Goal: Information Seeking & Learning: Learn about a topic

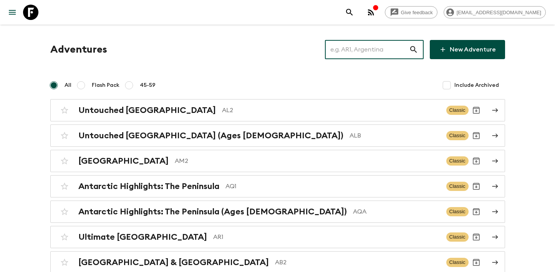
click at [396, 47] on input "text" at bounding box center [367, 50] width 84 height 22
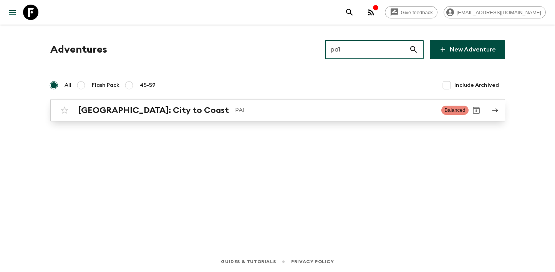
type input "pa1"
click at [263, 103] on div "[GEOGRAPHIC_DATA]: City to Coast PA1 Balanced" at bounding box center [263, 110] width 412 height 15
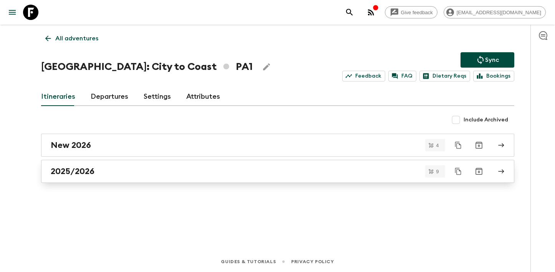
click at [141, 170] on div "2025/2026" at bounding box center [271, 171] width 440 height 10
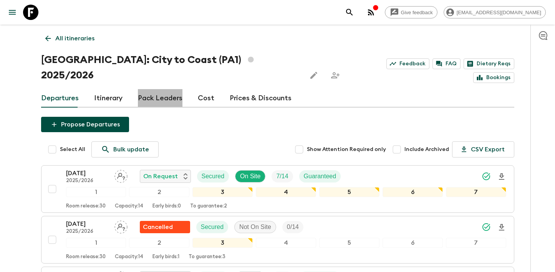
click at [165, 89] on link "Pack Leaders" at bounding box center [160, 98] width 45 height 18
